Goal: Check status: Check status

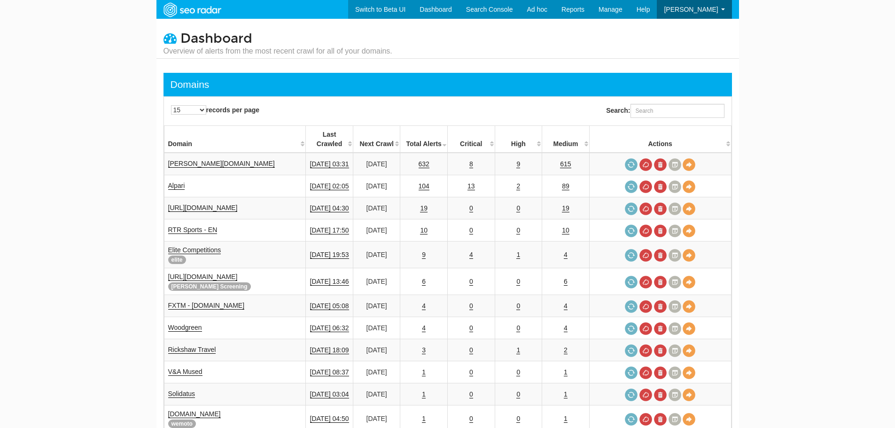
scroll to position [38, 0]
click at [642, 111] on input "Search:" at bounding box center [678, 111] width 94 height 14
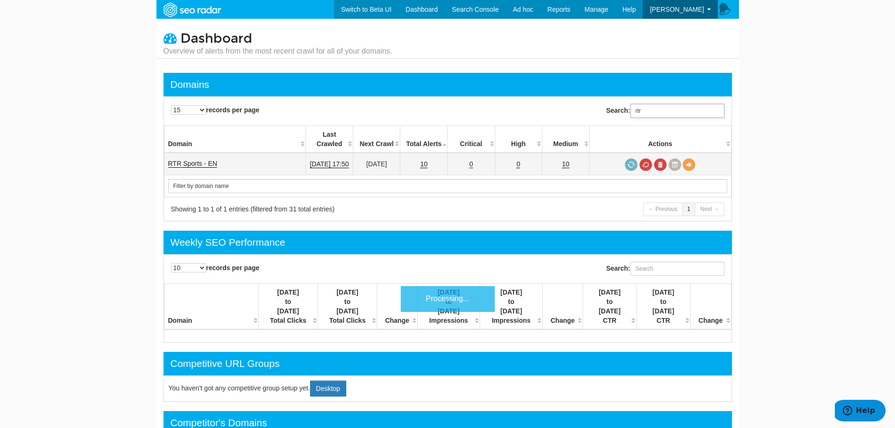
type input "rtr"
click at [199, 153] on td "RTR Sports - EN" at bounding box center [235, 164] width 142 height 23
click at [200, 160] on link "RTR Sports - EN" at bounding box center [192, 164] width 49 height 8
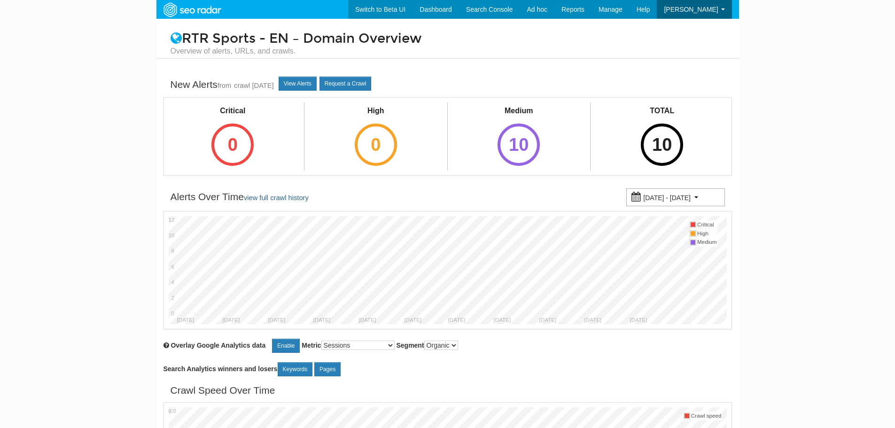
scroll to position [38, 0]
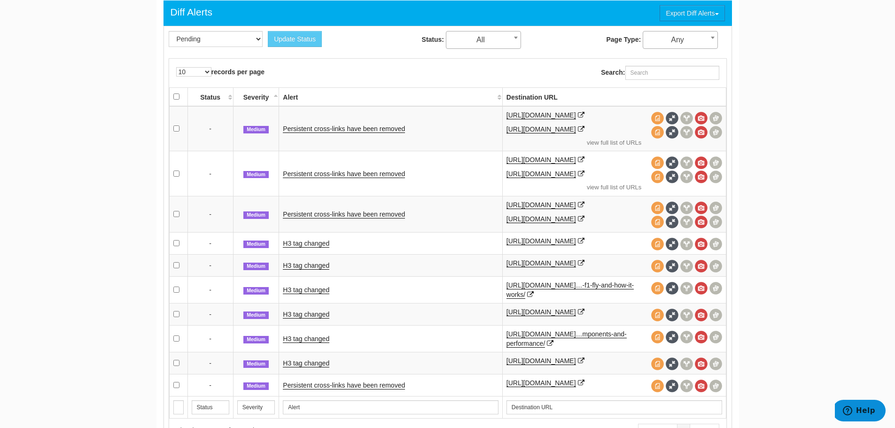
scroll to position [423, 0]
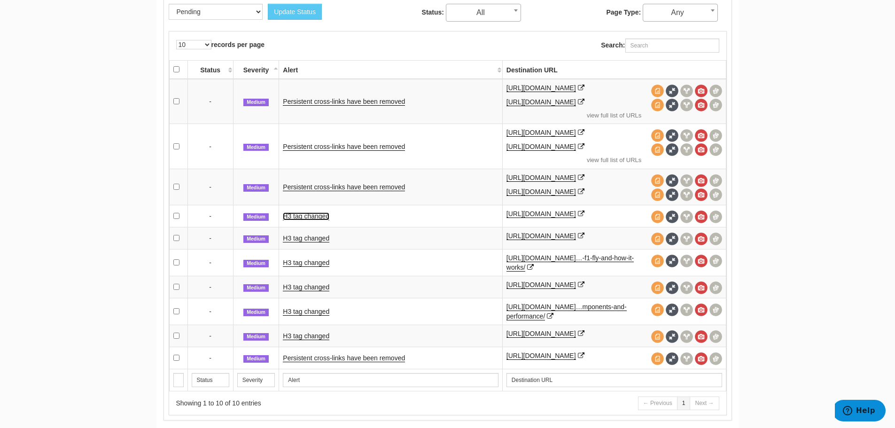
click at [320, 220] on link "H3 tag changed" at bounding box center [306, 216] width 47 height 8
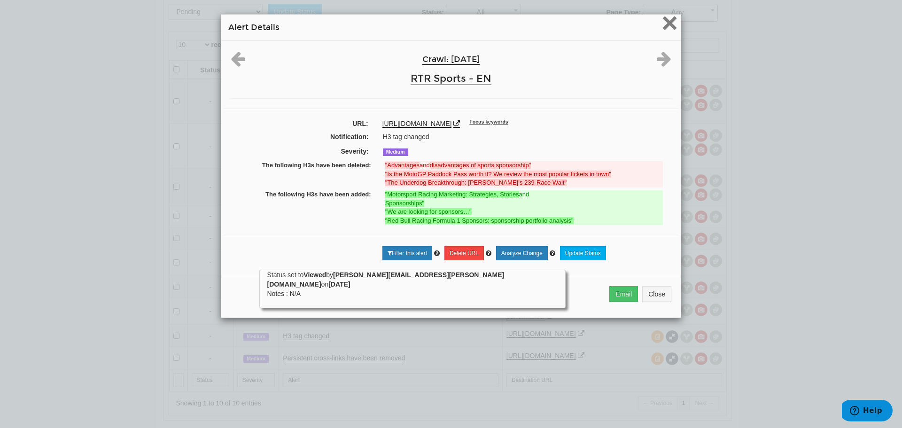
click at [669, 23] on span "×" at bounding box center [670, 22] width 16 height 31
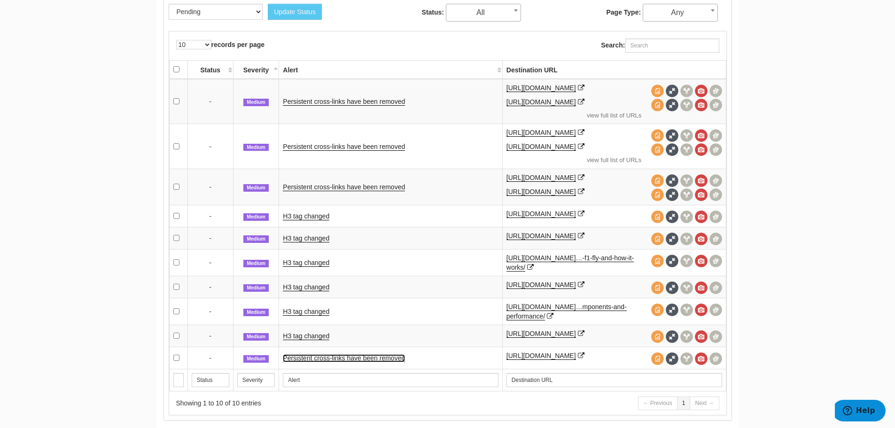
click at [315, 362] on link "Persistent cross-links have been removed" at bounding box center [344, 358] width 122 height 8
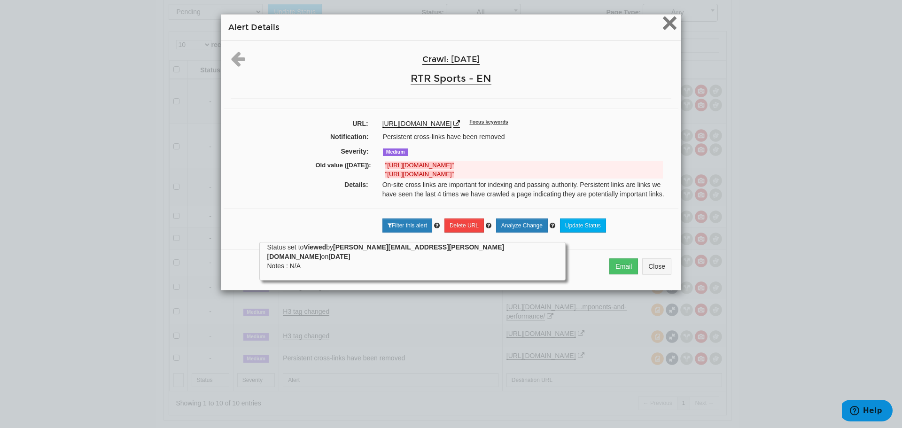
click at [665, 20] on span "×" at bounding box center [670, 22] width 16 height 31
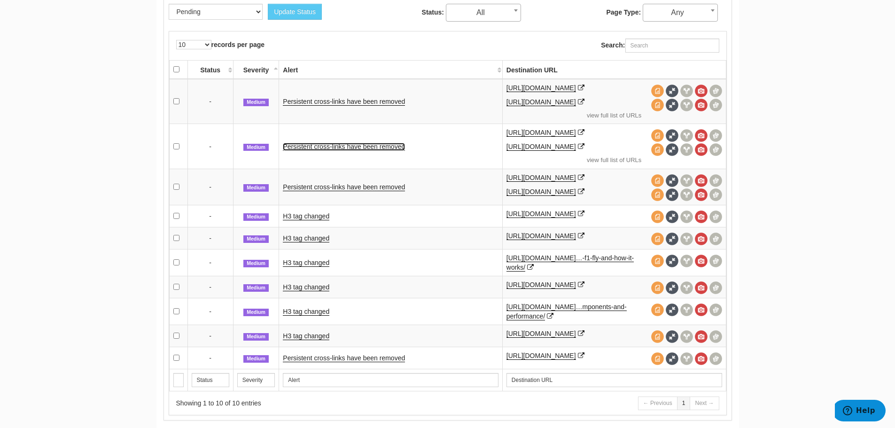
click at [328, 151] on link "Persistent cross-links have been removed" at bounding box center [344, 147] width 122 height 8
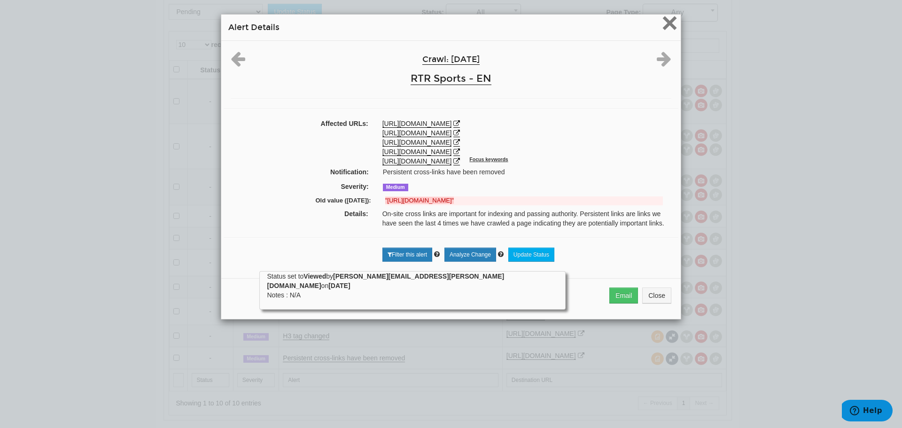
click at [664, 21] on span "×" at bounding box center [670, 22] width 16 height 31
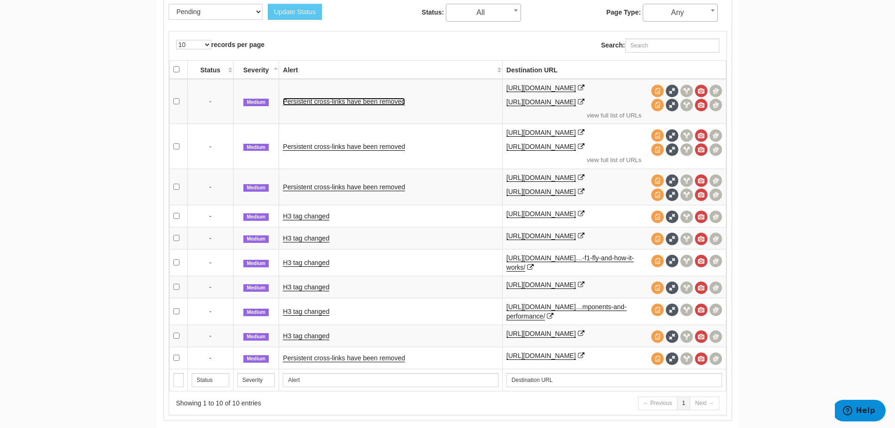
click at [358, 106] on link "Persistent cross-links have been removed" at bounding box center [344, 102] width 122 height 8
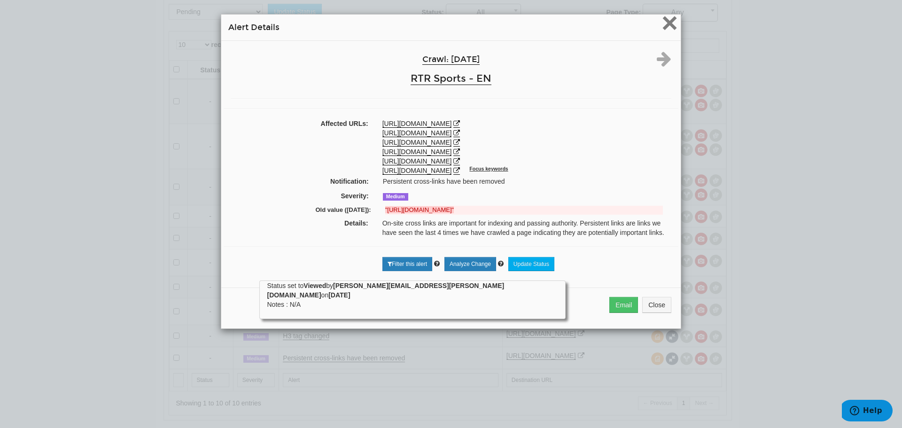
click at [664, 23] on span "×" at bounding box center [670, 22] width 16 height 31
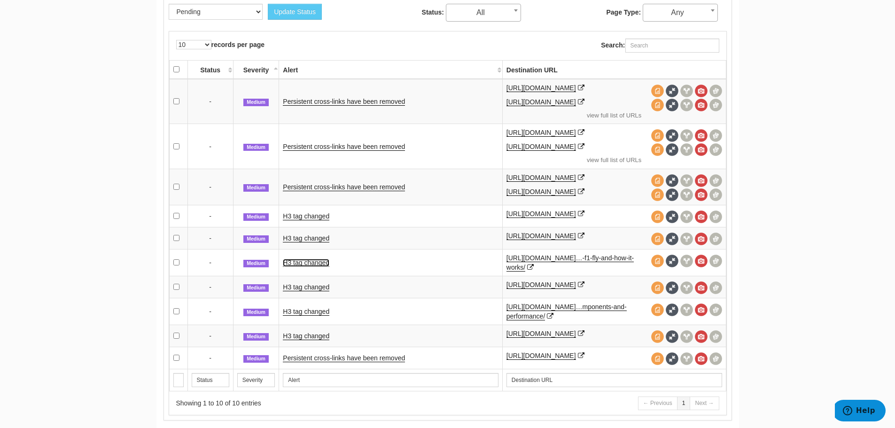
click at [318, 267] on link "H3 tag changed" at bounding box center [306, 263] width 47 height 8
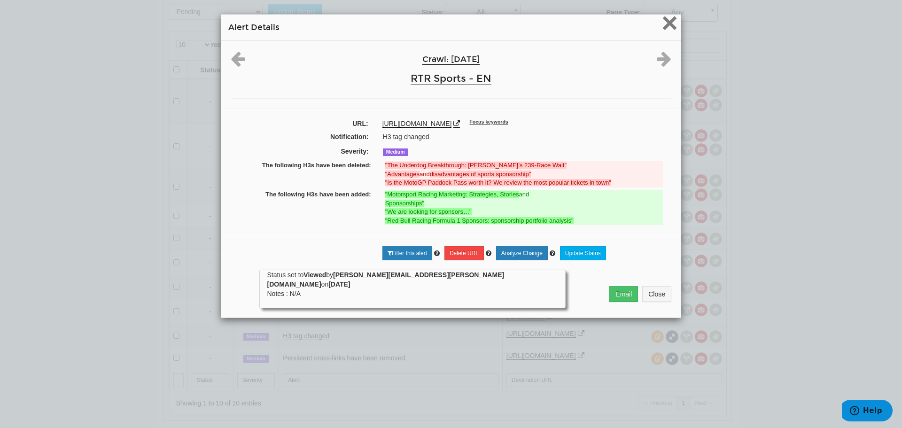
click at [664, 24] on span "×" at bounding box center [670, 22] width 16 height 31
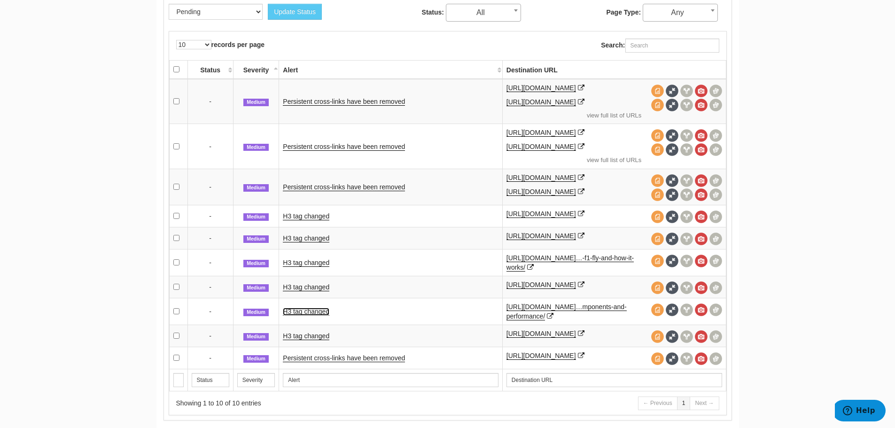
click at [316, 316] on link "H3 tag changed" at bounding box center [306, 312] width 47 height 8
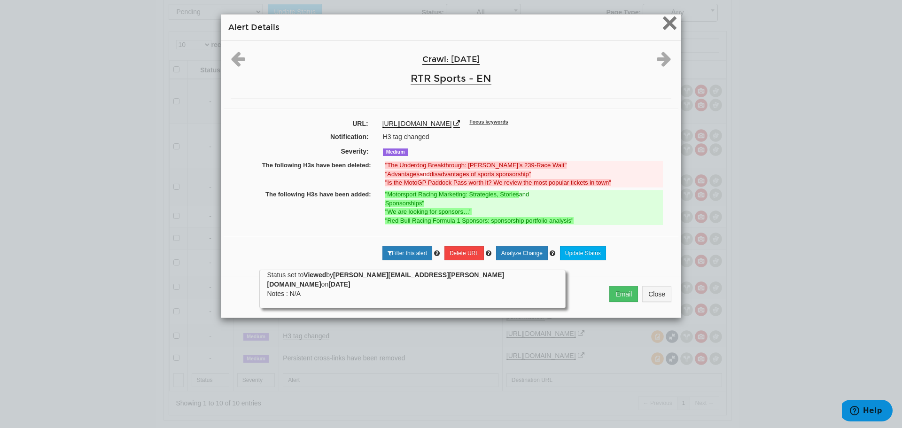
click at [670, 20] on span "×" at bounding box center [670, 22] width 16 height 31
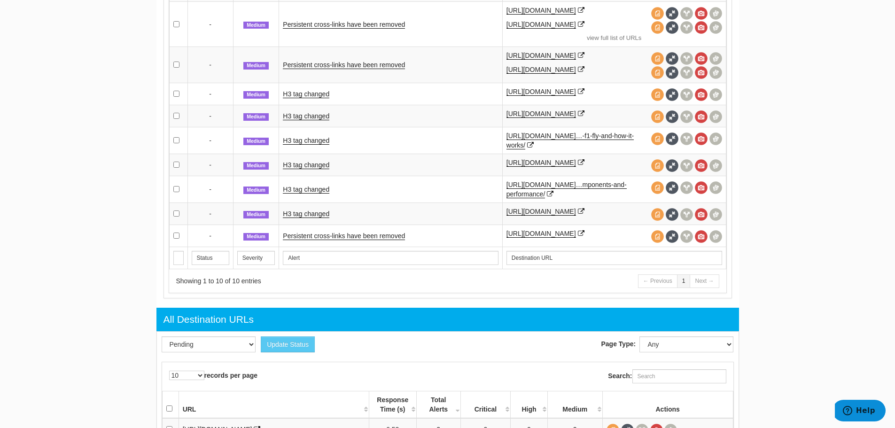
scroll to position [564, 0]
